Goal: Transaction & Acquisition: Download file/media

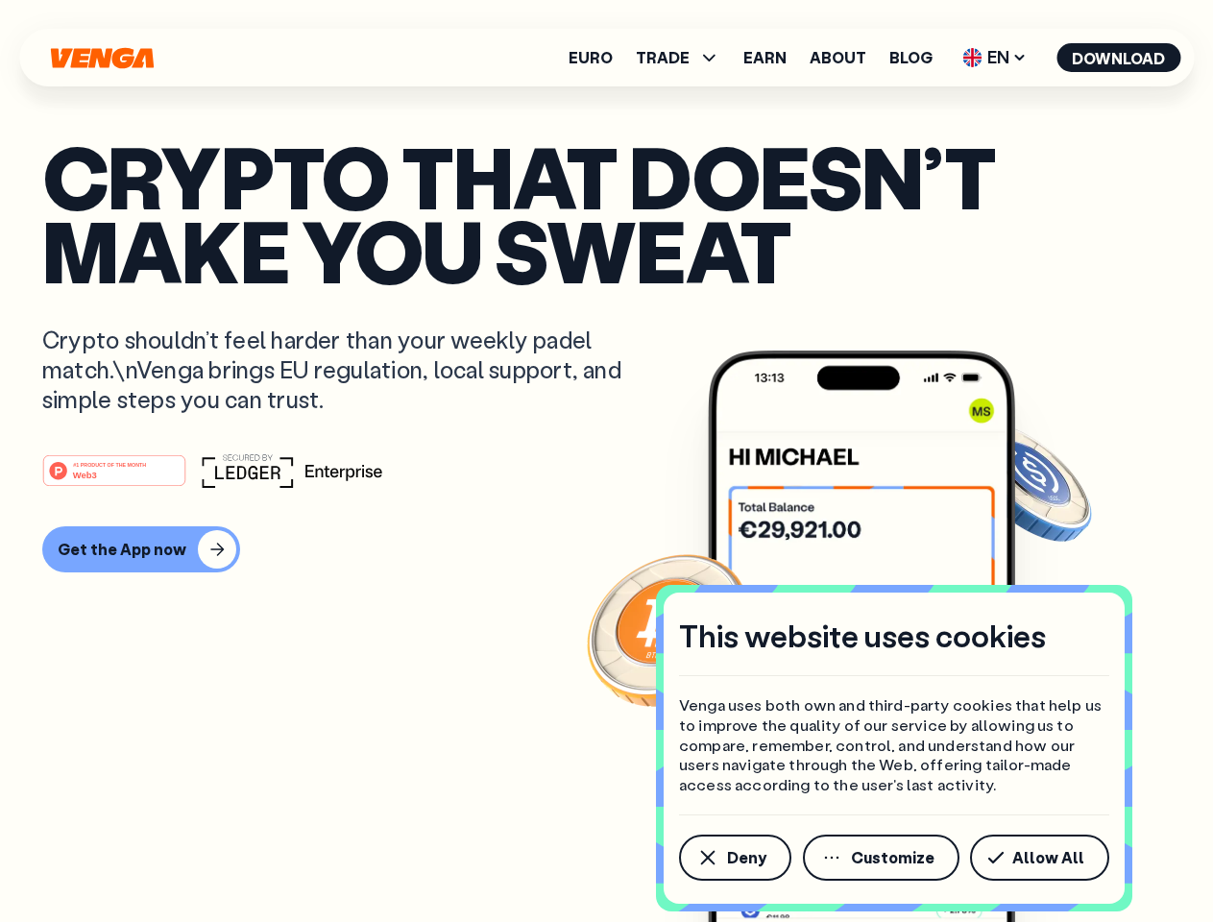
click at [606, 461] on div "#1 PRODUCT OF THE MONTH Web3" at bounding box center [606, 470] width 1129 height 35
click at [734, 858] on span "Deny" at bounding box center [746, 857] width 39 height 15
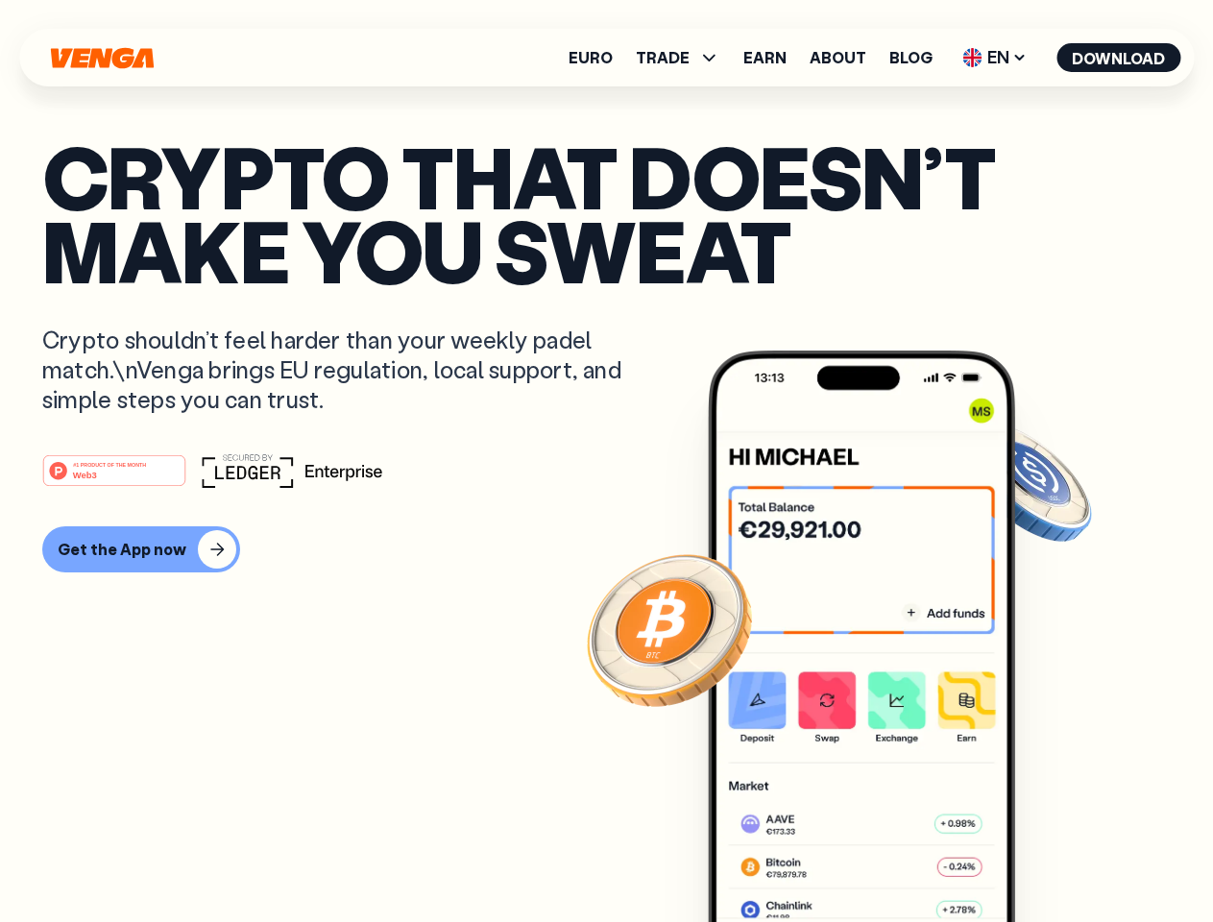
click at [883, 858] on img at bounding box center [861, 673] width 307 height 644
click at [1043, 858] on article "Crypto that doesn’t make you sweat Crypto shouldn’t feel harder than your weekl…" at bounding box center [606, 499] width 1129 height 720
click at [684, 58] on span "TRADE" at bounding box center [663, 57] width 54 height 15
click at [995, 58] on span "EN" at bounding box center [995, 57] width 78 height 31
click at [1119, 58] on button "Download" at bounding box center [1119, 57] width 124 height 29
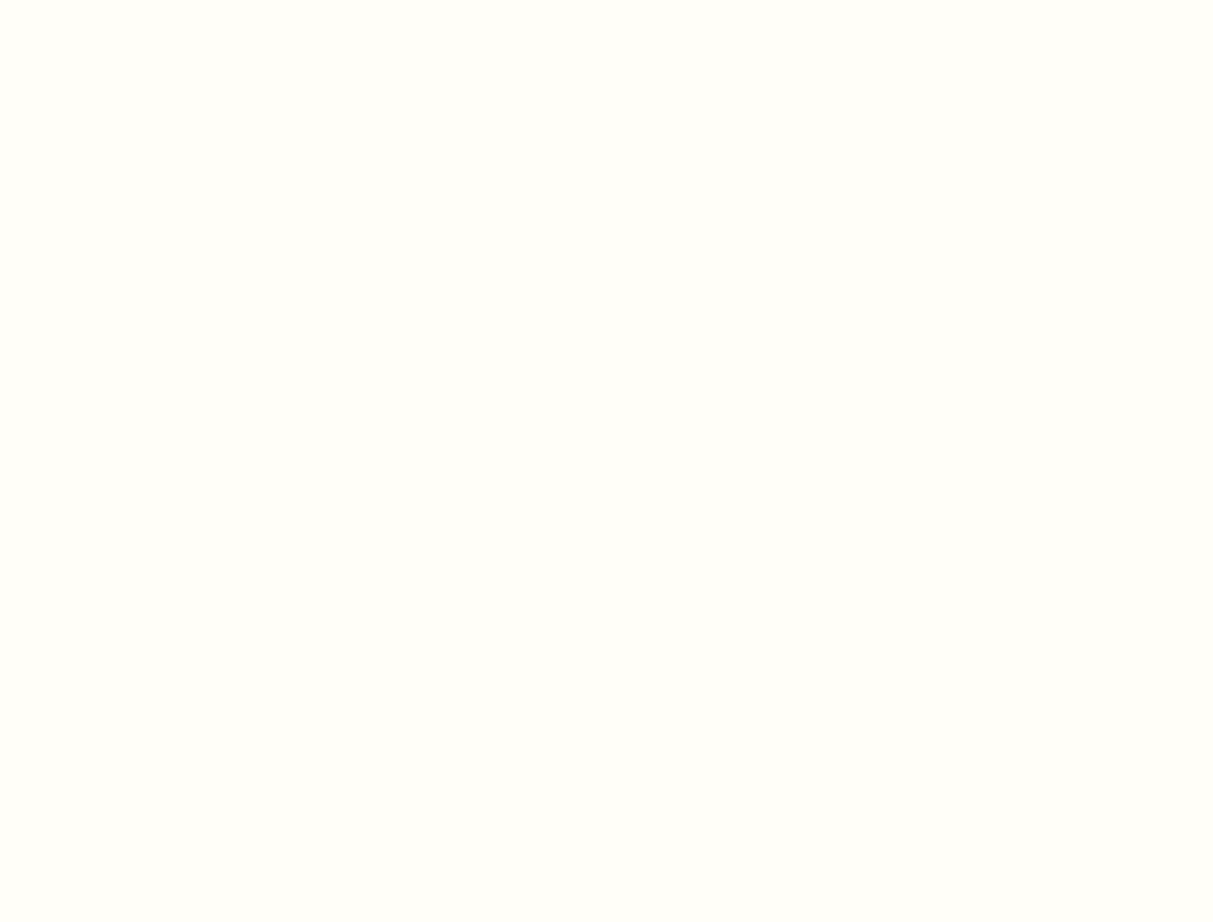
click at [138, 0] on html "This website uses cookies Venga uses both own and third-party cookies that help…" at bounding box center [606, 0] width 1213 height 0
click at [117, 0] on html "This website uses cookies Venga uses both own and third-party cookies that help…" at bounding box center [606, 0] width 1213 height 0
